Goal: Information Seeking & Learning: Learn about a topic

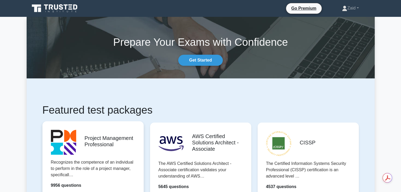
scroll to position [66, 0]
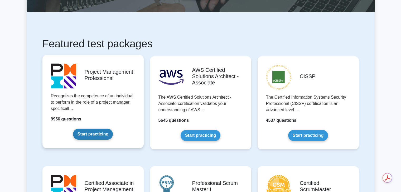
click at [99, 132] on link "Start practicing" at bounding box center [93, 134] width 40 height 11
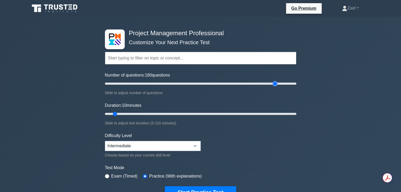
type input "180"
click at [275, 83] on input "Number of questions: 180 questions" at bounding box center [200, 84] width 191 height 6
type input "120"
click at [295, 114] on input "Duration: 120 minutes" at bounding box center [200, 114] width 191 height 6
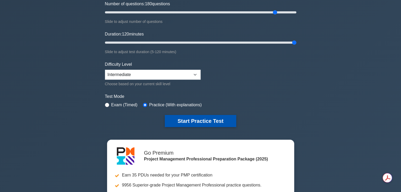
click at [214, 118] on button "Start Practice Test" at bounding box center [200, 121] width 71 height 12
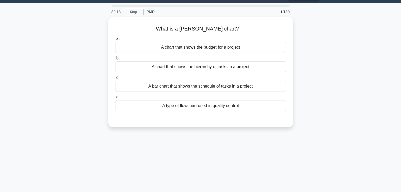
scroll to position [15, 0]
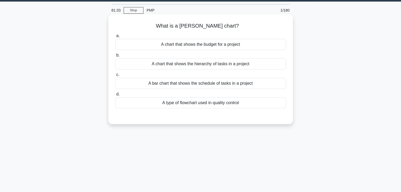
click at [155, 88] on div "A bar chart that shows the schedule of tasks in a project" at bounding box center [200, 83] width 171 height 11
click at [115, 77] on input "c. A bar chart that shows the schedule of tasks in a project" at bounding box center [115, 74] width 0 height 3
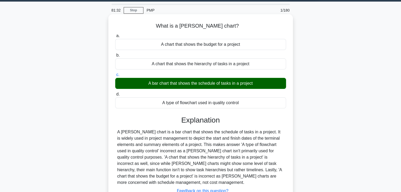
scroll to position [93, 0]
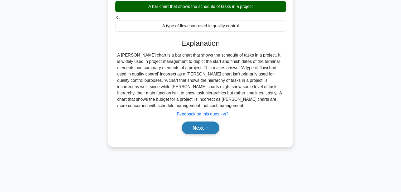
click at [197, 131] on button "Next" at bounding box center [201, 128] width 38 height 13
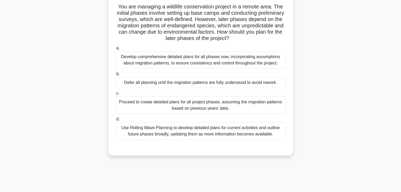
scroll to position [0, 0]
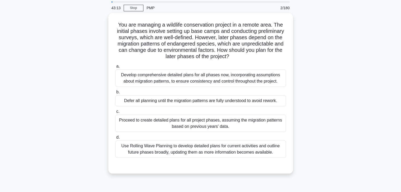
scroll to position [18, 0]
